Goal: Information Seeking & Learning: Learn about a topic

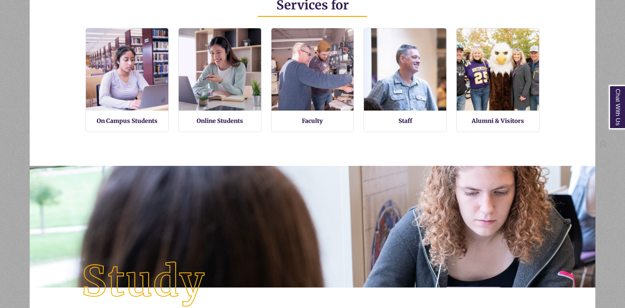
scroll to position [832, 0]
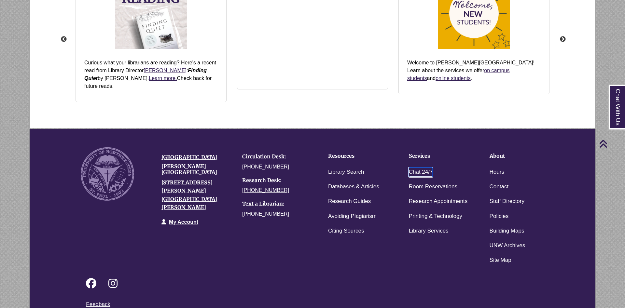
click at [422, 168] on link "Chat 24/7" at bounding box center [421, 172] width 24 height 9
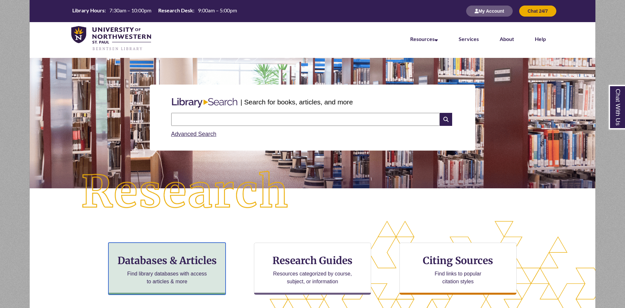
click at [193, 267] on div "Databases & Articles Find library databases with access to articles & more" at bounding box center [166, 269] width 117 height 52
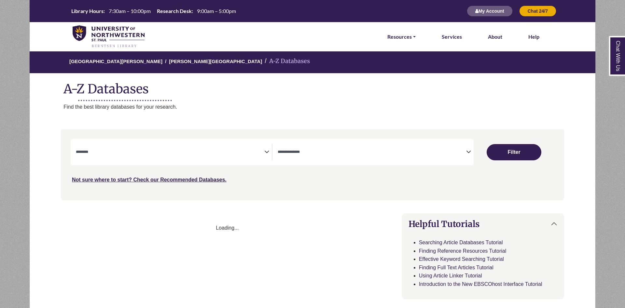
select select "Database Subject Filter"
select select "Database Types Filter"
select select "Database Subject Filter"
select select "Database Types Filter"
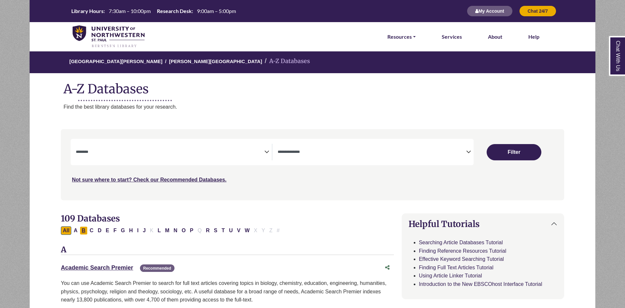
click at [87, 231] on button "B" at bounding box center [84, 231] width 8 height 8
select select "Database Subject Filter"
select select "Database Types Filter"
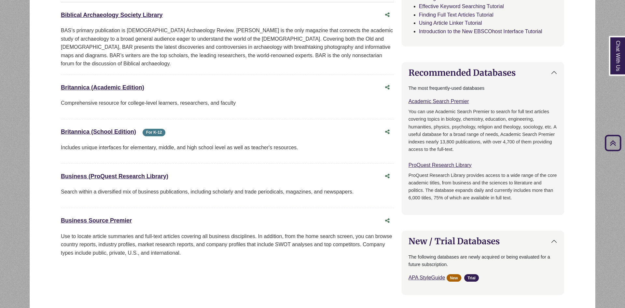
scroll to position [299, 0]
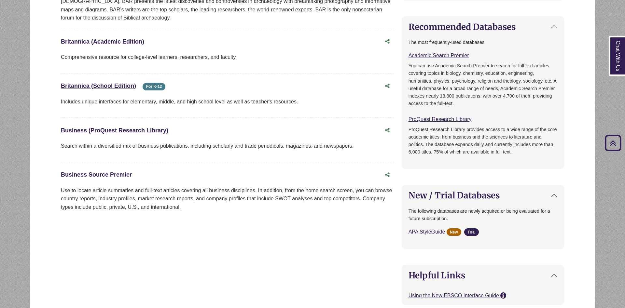
click at [107, 172] on link "Business Source Premier This link opens in a new window" at bounding box center [96, 175] width 71 height 7
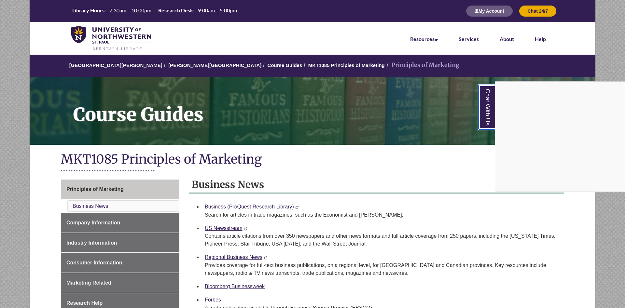
click at [487, 112] on link "Chat With Us" at bounding box center [487, 107] width 17 height 45
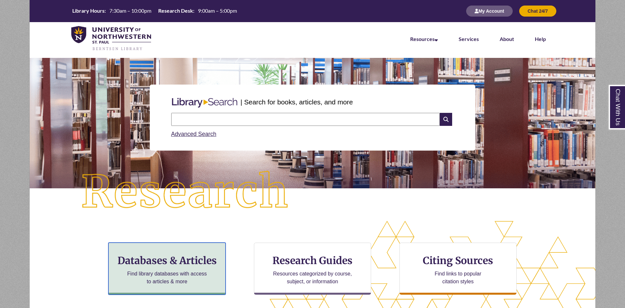
click at [177, 271] on p "Find library databases with access to articles & more" at bounding box center [167, 278] width 85 height 16
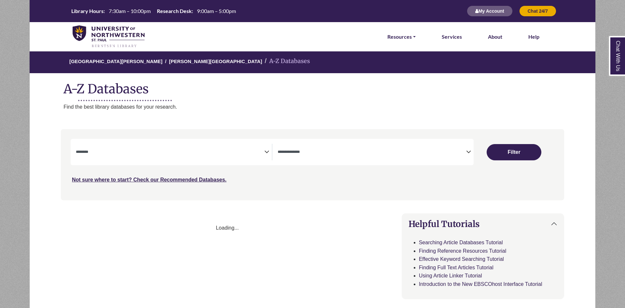
select select "Database Subject Filter"
select select "Database Types Filter"
select select "Database Subject Filter"
select select "Database Types Filter"
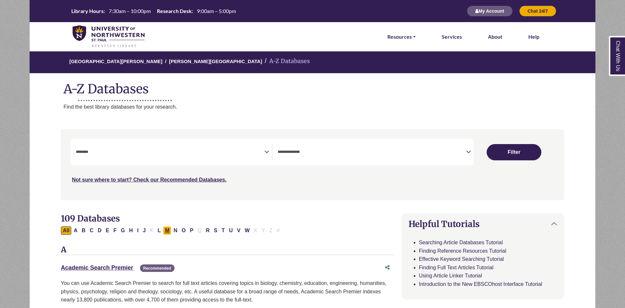
click at [165, 233] on button "M" at bounding box center [167, 231] width 8 height 8
select select "Database Subject Filter"
select select "Database Types Filter"
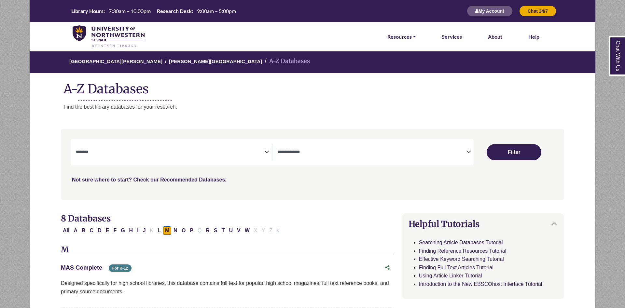
scroll to position [166, 0]
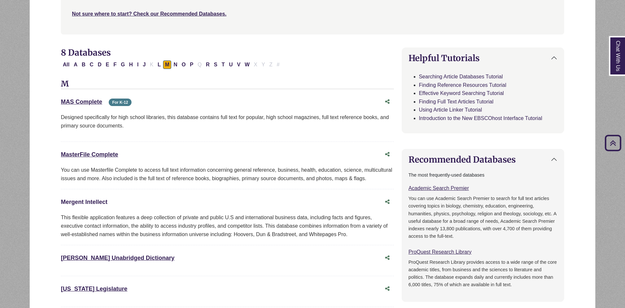
click at [88, 204] on link "Mergent Intellect This link opens in a new window" at bounding box center [84, 202] width 47 height 7
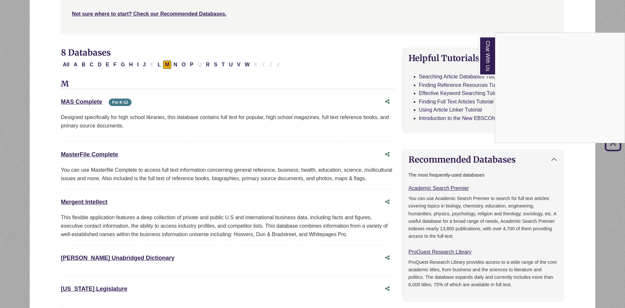
click at [192, 192] on div "Chat With Us" at bounding box center [312, 154] width 625 height 308
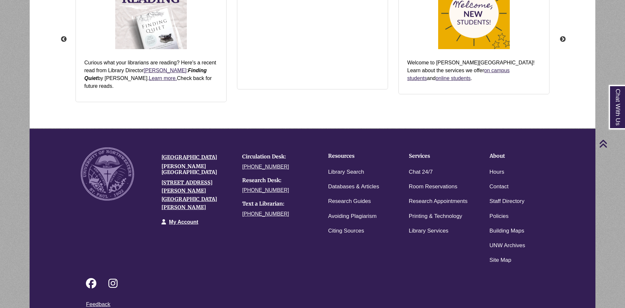
scroll to position [846, 0]
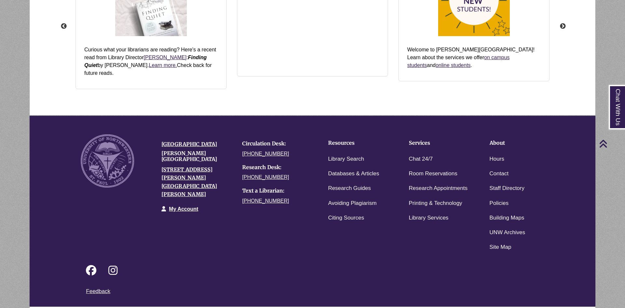
click at [557, 308] on link "Login to LibApps" at bounding box center [550, 311] width 27 height 4
click at [414, 155] on link "Chat 24/7" at bounding box center [421, 159] width 24 height 9
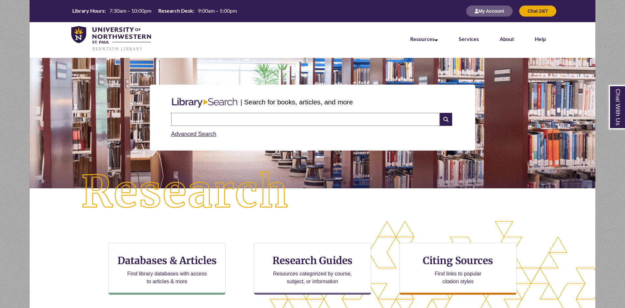
click at [300, 113] on div "Search Advanced Search" at bounding box center [313, 125] width 288 height 31
click at [296, 118] on input "text" at bounding box center [305, 119] width 269 height 13
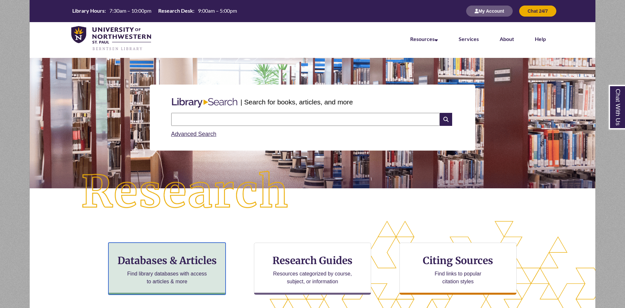
click at [154, 269] on div "Databases & Articles Find library databases with access to articles & more" at bounding box center [166, 269] width 117 height 52
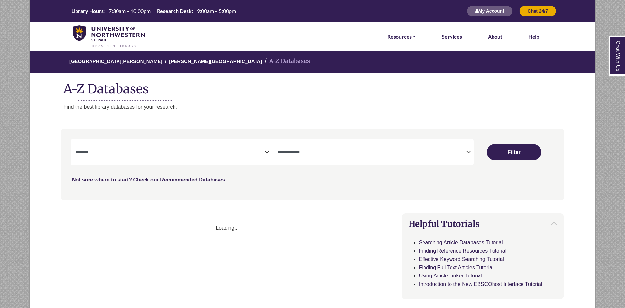
select select "Database Subject Filter"
select select "Database Types Filter"
select select "Database Subject Filter"
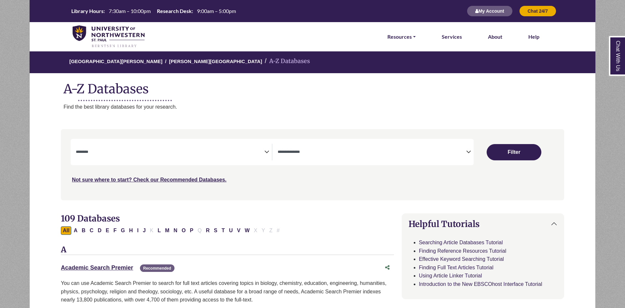
click at [322, 150] on textarea "Search" at bounding box center [372, 152] width 189 height 5
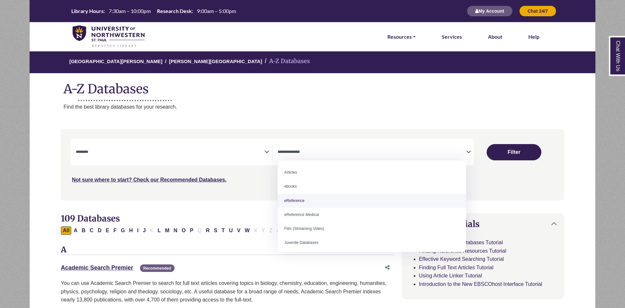
select select "*****"
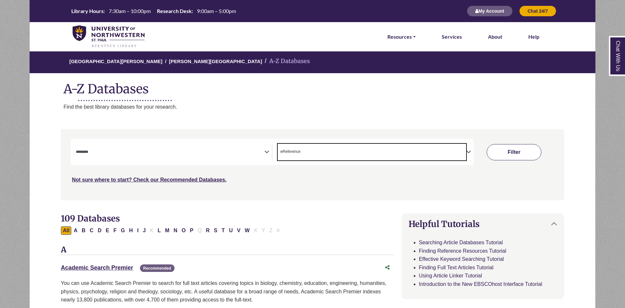
click at [517, 151] on button "Filter" at bounding box center [514, 152] width 55 height 16
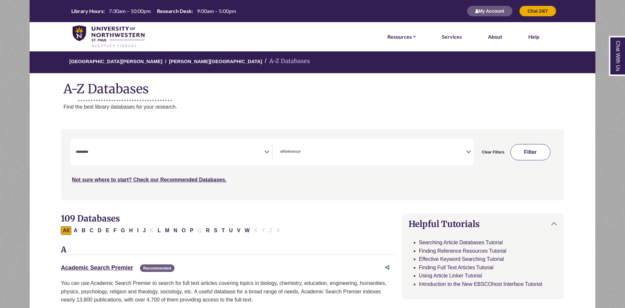
select select "Database Subject Filter"
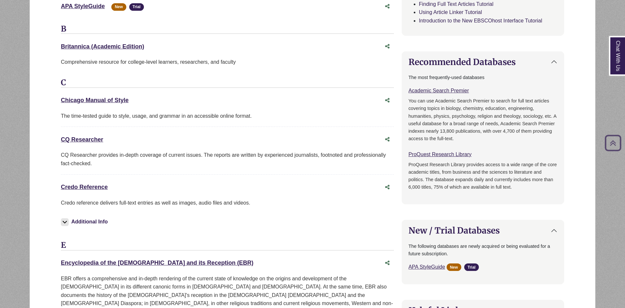
scroll to position [299, 0]
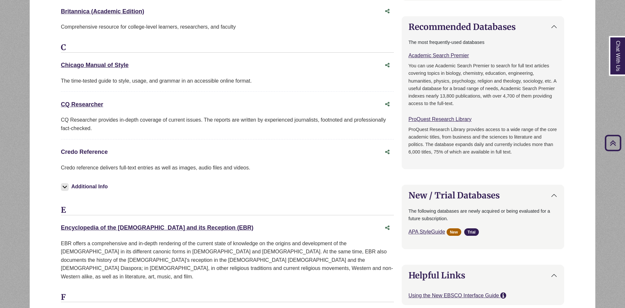
click at [93, 155] on link "Credo Reference This link opens in a new window" at bounding box center [84, 152] width 47 height 7
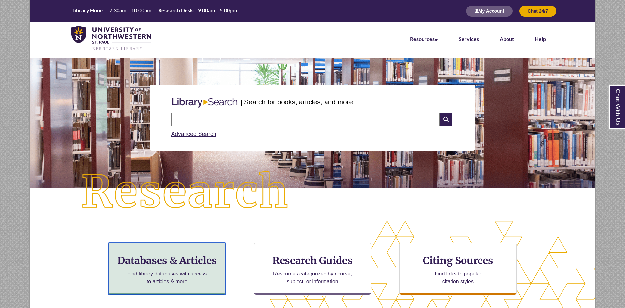
click at [183, 272] on p "Find library databases with access to articles & more" at bounding box center [167, 278] width 85 height 16
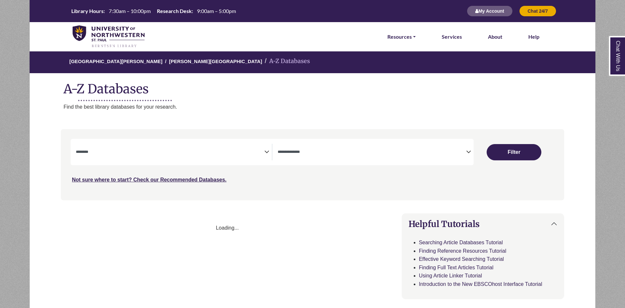
select select "Database Subject Filter"
select select "Database Types Filter"
select select "Database Subject Filter"
select select "Database Types Filter"
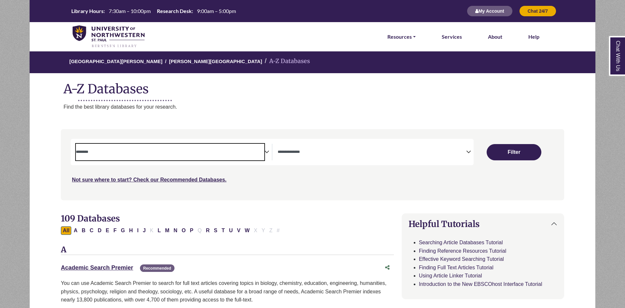
click at [233, 149] on span "Search filters" at bounding box center [170, 151] width 189 height 6
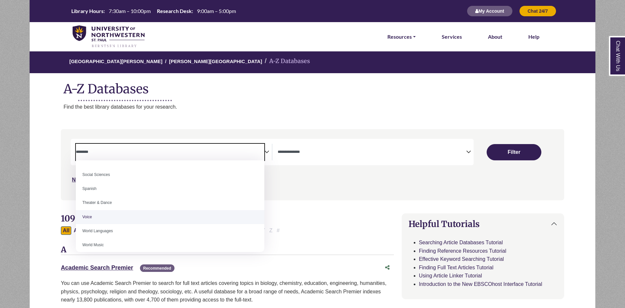
scroll to position [580, 0]
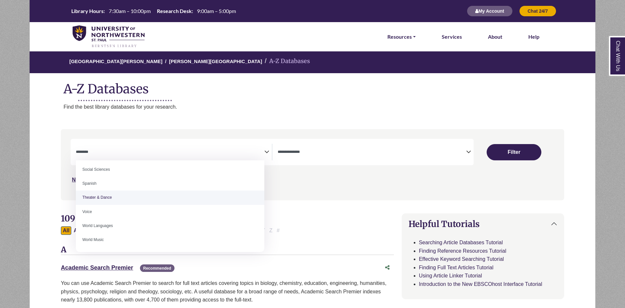
select select "******"
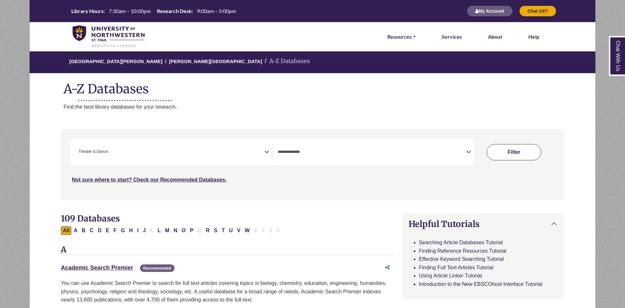
click at [529, 155] on button "Filter" at bounding box center [514, 152] width 55 height 16
select select "Database Types Filter"
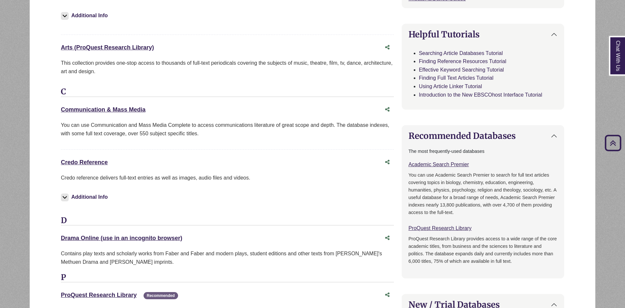
scroll to position [365, 0]
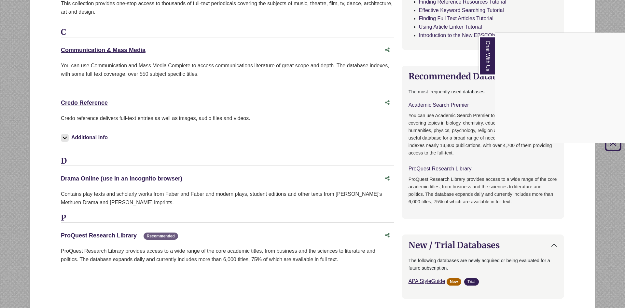
click at [485, 64] on link "Chat With Us" at bounding box center [487, 56] width 16 height 40
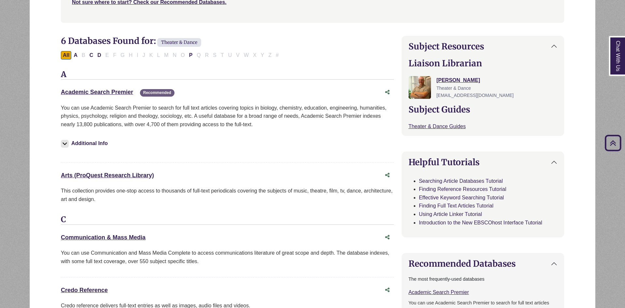
scroll to position [166, 0]
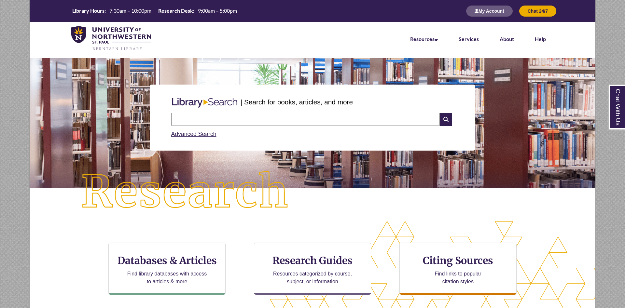
click at [279, 119] on input "text" at bounding box center [305, 119] width 269 height 13
type input "**********"
click at [217, 121] on input "text" at bounding box center [305, 119] width 269 height 13
type input "**********"
click at [279, 122] on input "text" at bounding box center [305, 119] width 269 height 13
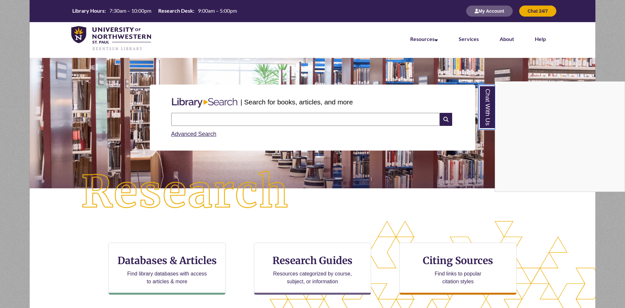
click at [493, 115] on link "Chat With Us" at bounding box center [487, 107] width 17 height 45
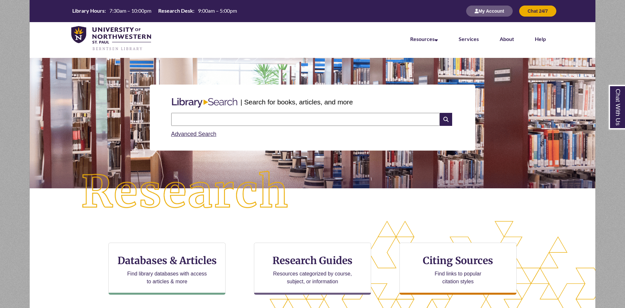
click at [251, 120] on input "text" at bounding box center [305, 119] width 269 height 13
type input "**********"
